Goal: Information Seeking & Learning: Learn about a topic

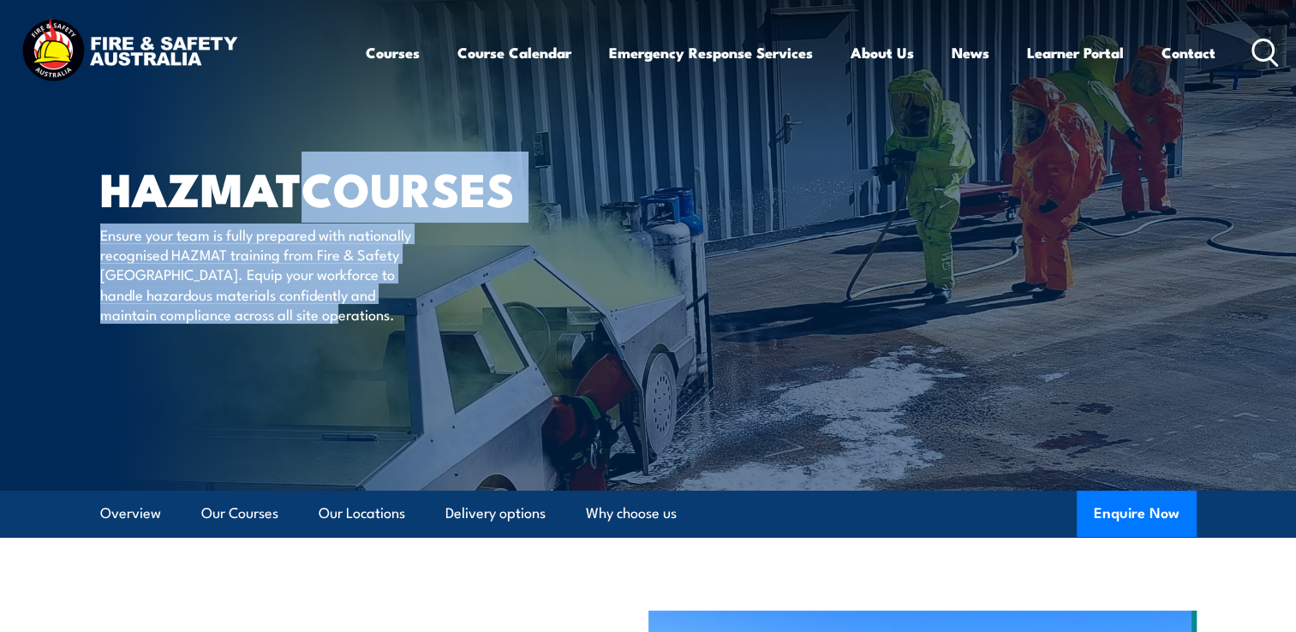
drag, startPoint x: 0, startPoint y: 0, endPoint x: 394, endPoint y: 355, distance: 529.9
click at [394, 325] on p "Ensure your team is fully prepared with nationally recognised HAZMAT training f…" at bounding box center [256, 274] width 313 height 100
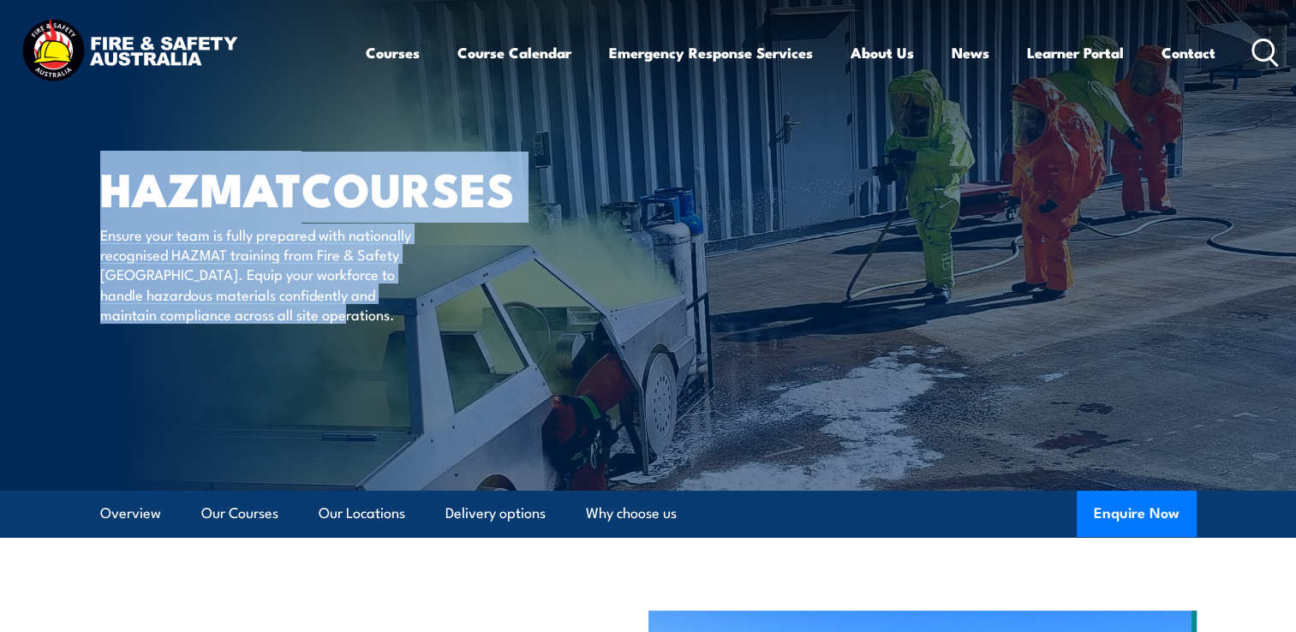
drag, startPoint x: 100, startPoint y: 176, endPoint x: 399, endPoint y: 363, distance: 352.4
click at [399, 363] on div "HAZMAT COURSES Ensure your team is fully prepared with nationally recognised HA…" at bounding box center [311, 245] width 423 height 491
drag, startPoint x: 399, startPoint y: 363, endPoint x: 414, endPoint y: 361, distance: 14.7
click at [414, 361] on div "HAZMAT COURSES Ensure your team is fully prepared with nationally recognised HA…" at bounding box center [311, 245] width 423 height 491
click at [168, 382] on div "HAZMAT COURSES Ensure your team is fully prepared with nationally recognised HA…" at bounding box center [311, 245] width 423 height 491
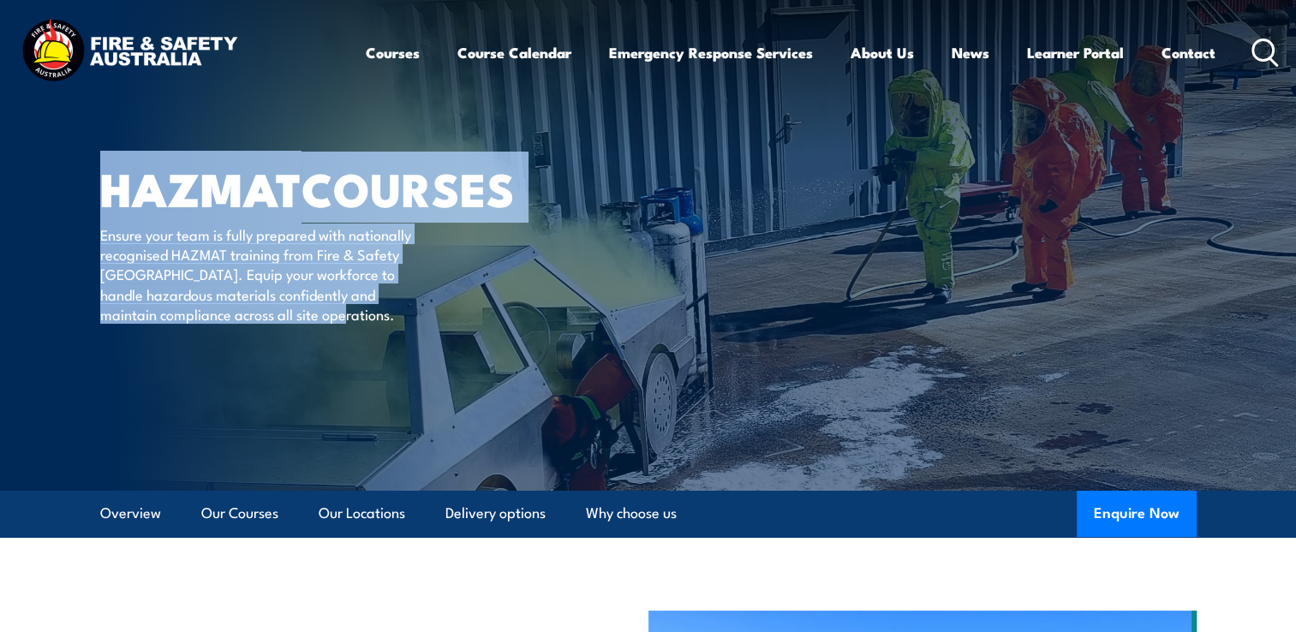
drag, startPoint x: 392, startPoint y: 355, endPoint x: 98, endPoint y: 190, distance: 337.8
click at [98, 190] on section "HAZMAT COURSES Ensure your team is fully prepared with nationally recognised HA…" at bounding box center [648, 245] width 1296 height 491
click at [385, 177] on h1 "HAZMAT COURSES" at bounding box center [311, 188] width 423 height 40
click at [206, 137] on div "HAZMAT COURSES Ensure your team is fully prepared with nationally recognised HA…" at bounding box center [311, 245] width 423 height 491
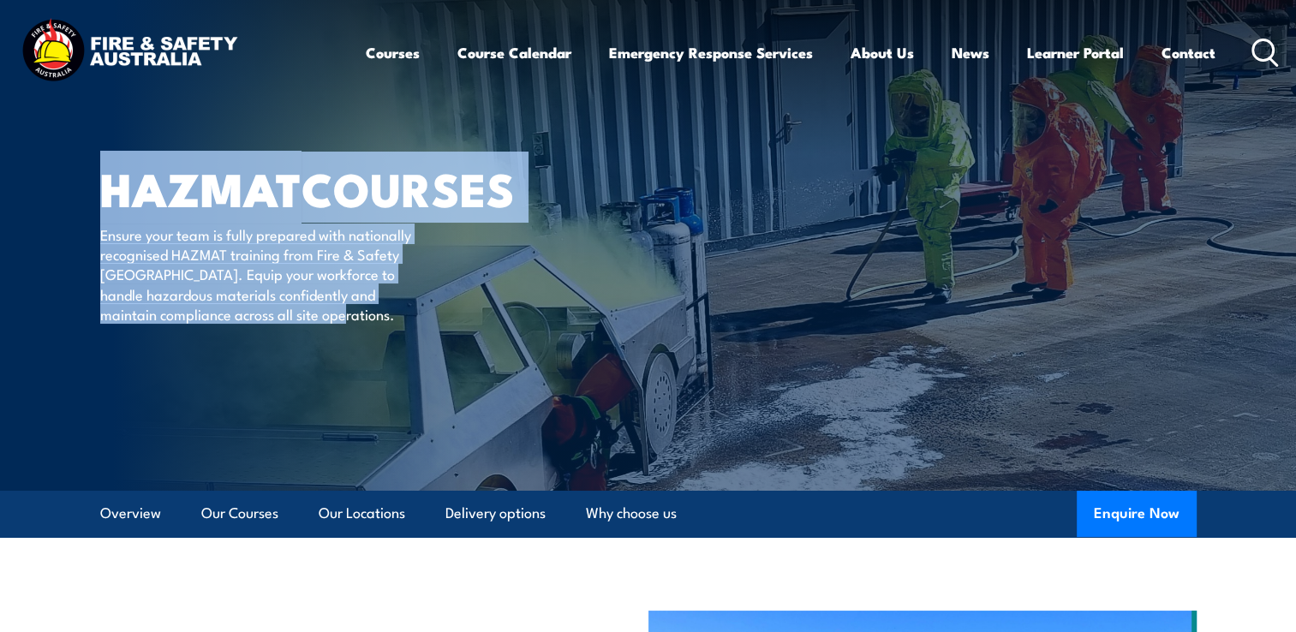
drag, startPoint x: 106, startPoint y: 189, endPoint x: 392, endPoint y: 357, distance: 331.6
click at [392, 357] on div "HAZMAT COURSES Ensure your team is fully prepared with nationally recognised HA…" at bounding box center [311, 245] width 423 height 491
drag, startPoint x: 392, startPoint y: 357, endPoint x: 384, endPoint y: 238, distance: 119.3
click at [384, 208] on h1 "HAZMAT COURSES" at bounding box center [311, 188] width 423 height 40
click at [175, 140] on div "HAZMAT COURSES Ensure your team is fully prepared with nationally recognised HA…" at bounding box center [311, 245] width 423 height 491
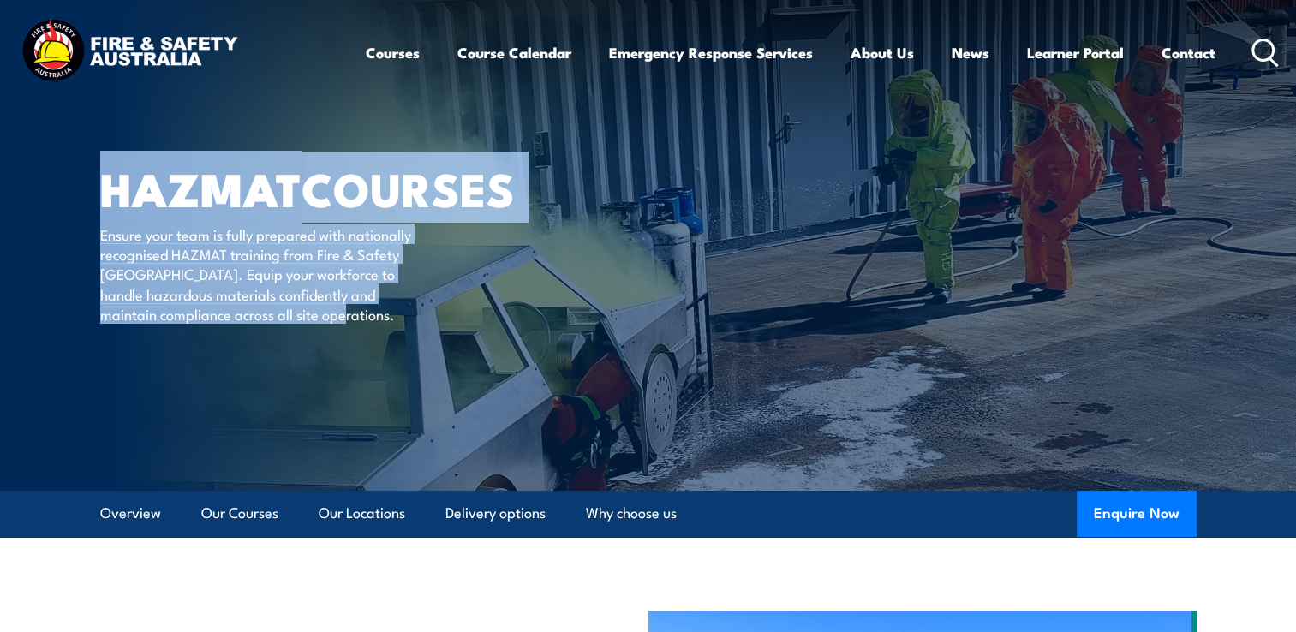
click at [202, 139] on div "HAZMAT COURSES Ensure your team is fully prepared with nationally recognised HA…" at bounding box center [311, 245] width 423 height 491
drag, startPoint x: 103, startPoint y: 188, endPoint x: 390, endPoint y: 362, distance: 336.6
click at [390, 362] on div "HAZMAT COURSES Ensure your team is fully prepared with nationally recognised HA…" at bounding box center [311, 245] width 423 height 491
drag, startPoint x: 390, startPoint y: 362, endPoint x: 354, endPoint y: 241, distance: 127.0
click at [354, 208] on h1 "HAZMAT COURSES" at bounding box center [311, 188] width 423 height 40
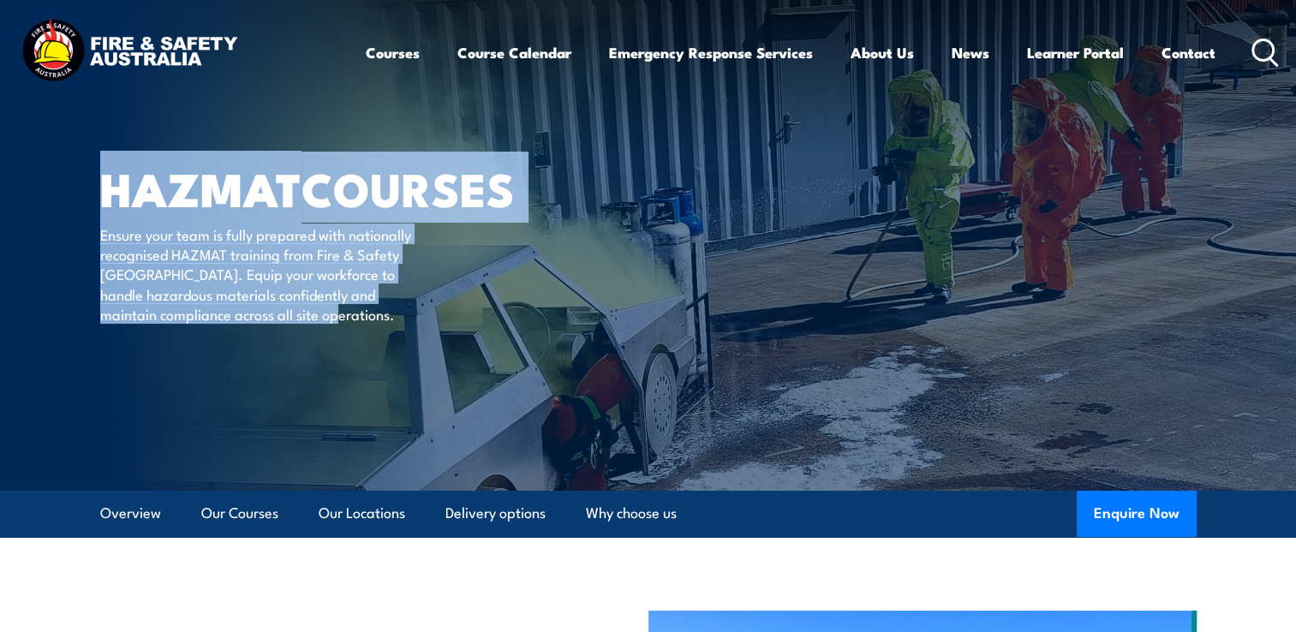
click at [167, 136] on div "HAZMAT COURSES Ensure your team is fully prepared with nationally recognised HA…" at bounding box center [311, 245] width 423 height 491
drag, startPoint x: 101, startPoint y: 180, endPoint x: 405, endPoint y: 360, distance: 353.2
click at [405, 360] on div "HAZMAT COURSES Ensure your team is fully prepared with nationally recognised HA…" at bounding box center [311, 245] width 423 height 491
drag, startPoint x: 405, startPoint y: 360, endPoint x: 334, endPoint y: 396, distance: 79.7
click at [334, 396] on div "HAZMAT COURSES Ensure your team is fully prepared with nationally recognised HA…" at bounding box center [311, 245] width 423 height 491
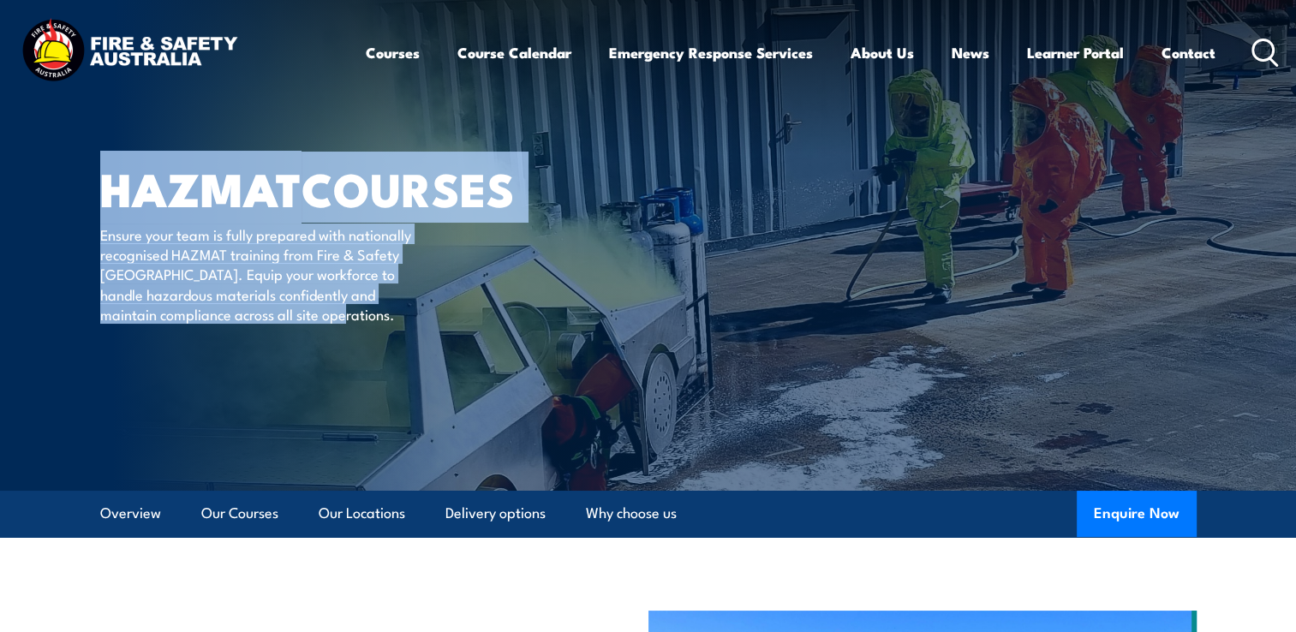
click at [388, 325] on p "Ensure your team is fully prepared with nationally recognised HAZMAT training f…" at bounding box center [256, 274] width 313 height 100
drag, startPoint x: 390, startPoint y: 360, endPoint x: 98, endPoint y: 194, distance: 336.7
click at [98, 194] on section "HAZMAT COURSES Ensure your team is fully prepared with nationally recognised HA…" at bounding box center [648, 245] width 1296 height 491
click at [401, 176] on h1 "HAZMAT COURSES" at bounding box center [311, 188] width 423 height 40
drag, startPoint x: 101, startPoint y: 177, endPoint x: 393, endPoint y: 360, distance: 344.7
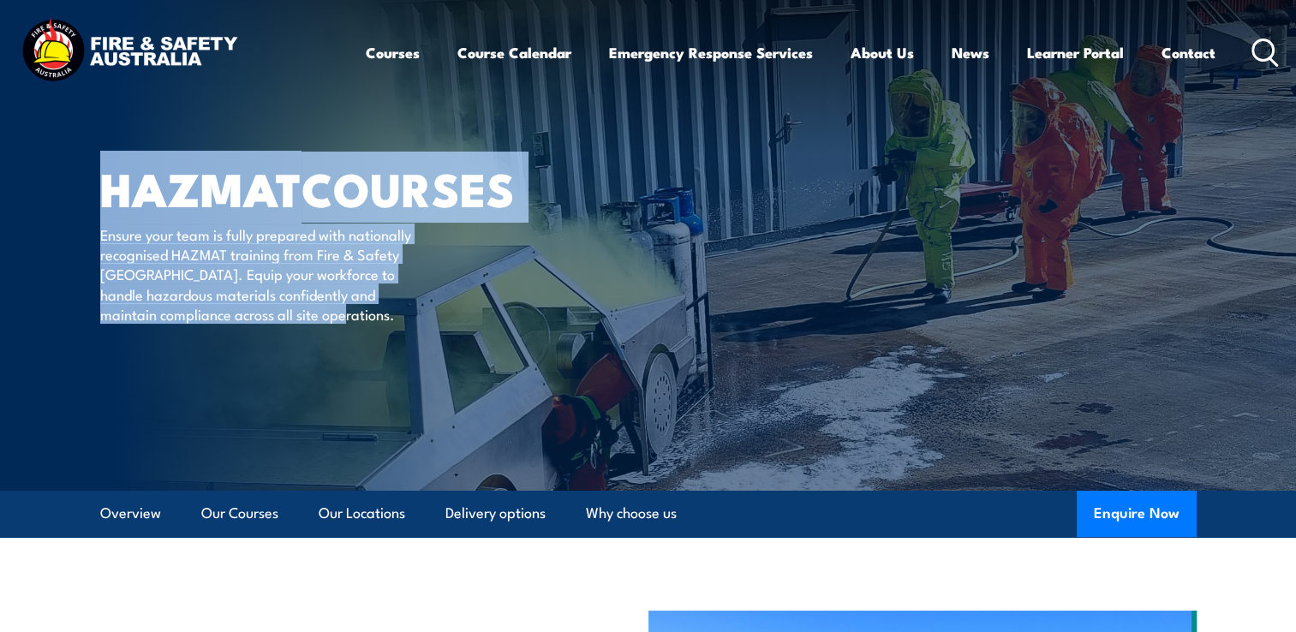
click at [393, 360] on div "HAZMAT COURSES Ensure your team is fully prepared with nationally recognised HA…" at bounding box center [311, 245] width 423 height 491
drag, startPoint x: 393, startPoint y: 360, endPoint x: 322, endPoint y: 406, distance: 84.3
click at [322, 406] on div "HAZMAT COURSES Ensure your team is fully prepared with nationally recognised HA…" at bounding box center [311, 245] width 423 height 491
click at [384, 325] on p "Ensure your team is fully prepared with nationally recognised HAZMAT training f…" at bounding box center [256, 274] width 313 height 100
drag, startPoint x: 392, startPoint y: 353, endPoint x: 98, endPoint y: 172, distance: 344.8
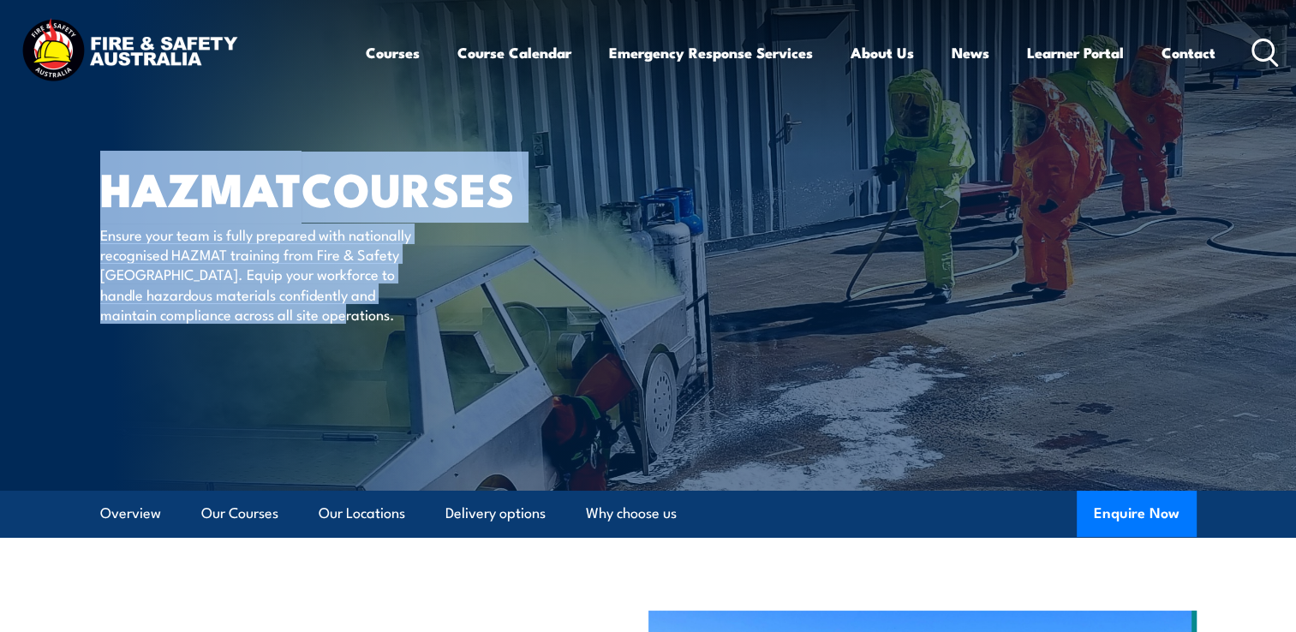
click at [98, 172] on section "HAZMAT COURSES Ensure your team is fully prepared with nationally recognised HA…" at bounding box center [648, 245] width 1296 height 491
click at [390, 176] on h1 "HAZMAT COURSES" at bounding box center [311, 188] width 423 height 40
drag, startPoint x: 104, startPoint y: 180, endPoint x: 445, endPoint y: 362, distance: 387.3
click at [445, 362] on div "HAZMAT COURSES Ensure your team is fully prepared with nationally recognised HA…" at bounding box center [311, 245] width 423 height 491
drag, startPoint x: 445, startPoint y: 362, endPoint x: 368, endPoint y: 386, distance: 80.7
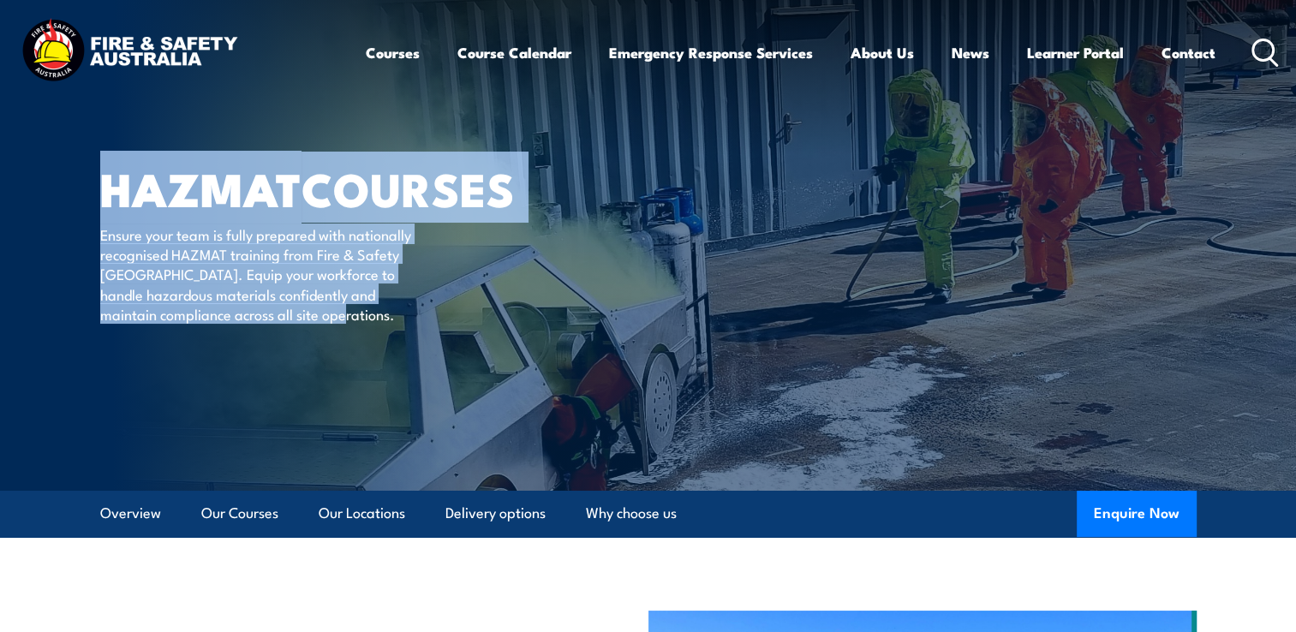
click at [366, 386] on div "HAZMAT COURSES Ensure your team is fully prepared with nationally recognised HA…" at bounding box center [311, 245] width 423 height 491
click at [393, 325] on p "Ensure your team is fully prepared with nationally recognised HAZMAT training f…" at bounding box center [256, 274] width 313 height 100
drag, startPoint x: 394, startPoint y: 359, endPoint x: 103, endPoint y: 189, distance: 336.9
click at [103, 189] on div "HAZMAT COURSES Ensure your team is fully prepared with nationally recognised HA…" at bounding box center [311, 245] width 423 height 491
